Goal: Find specific page/section

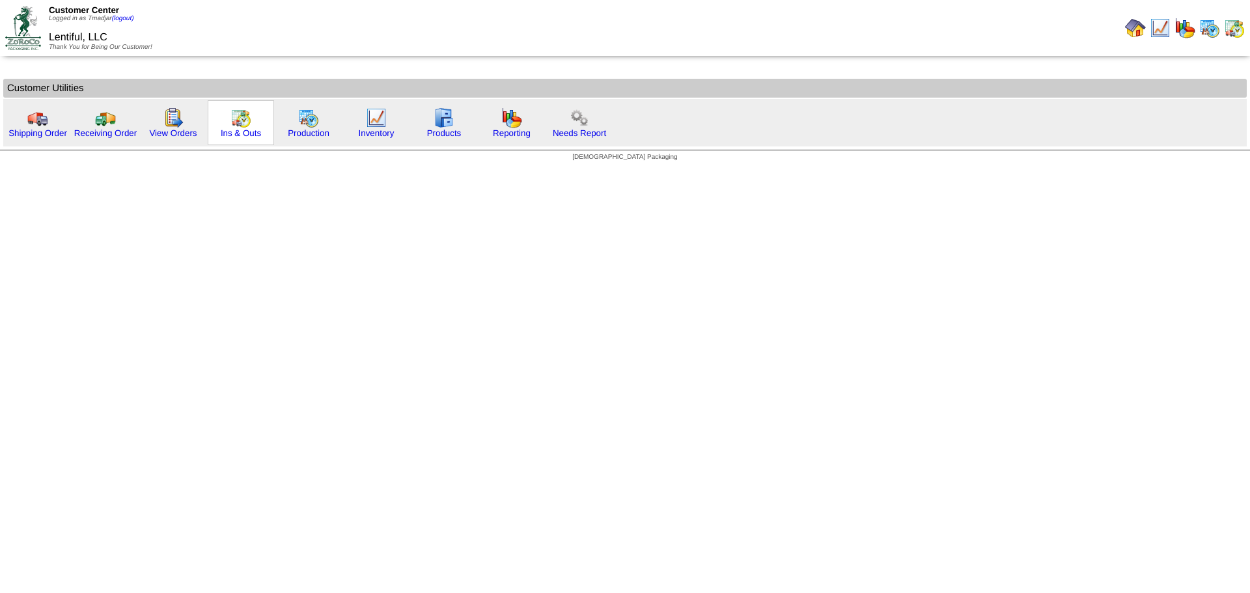
click at [240, 120] on img at bounding box center [240, 117] width 21 height 21
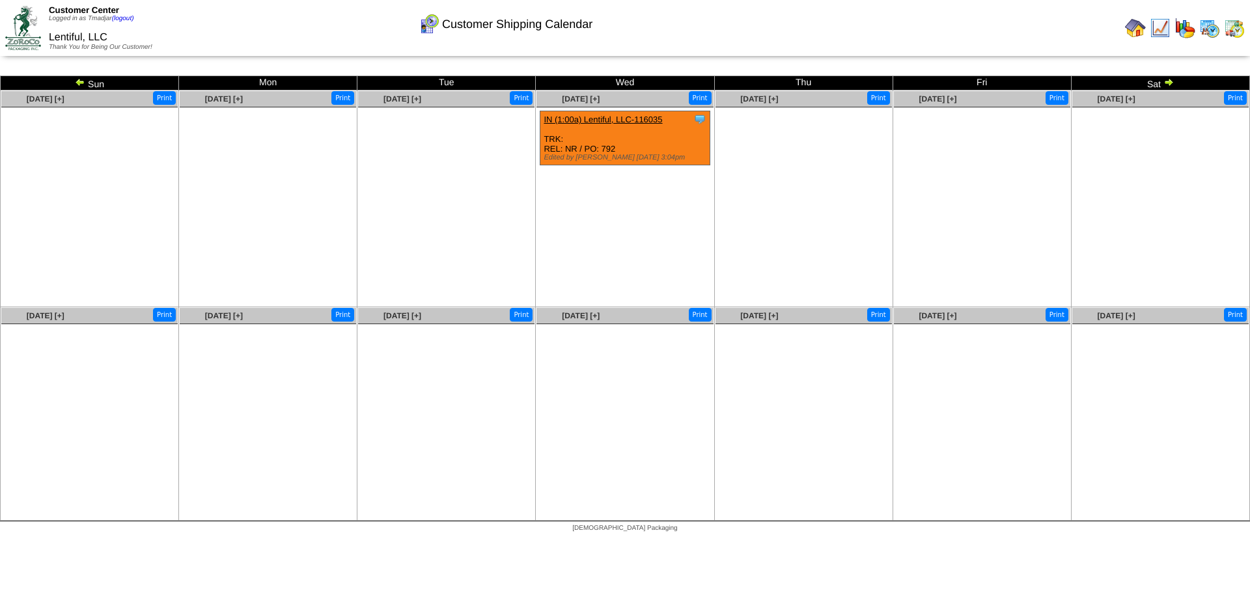
click at [76, 80] on img at bounding box center [80, 82] width 10 height 10
